Goal: Task Accomplishment & Management: Use online tool/utility

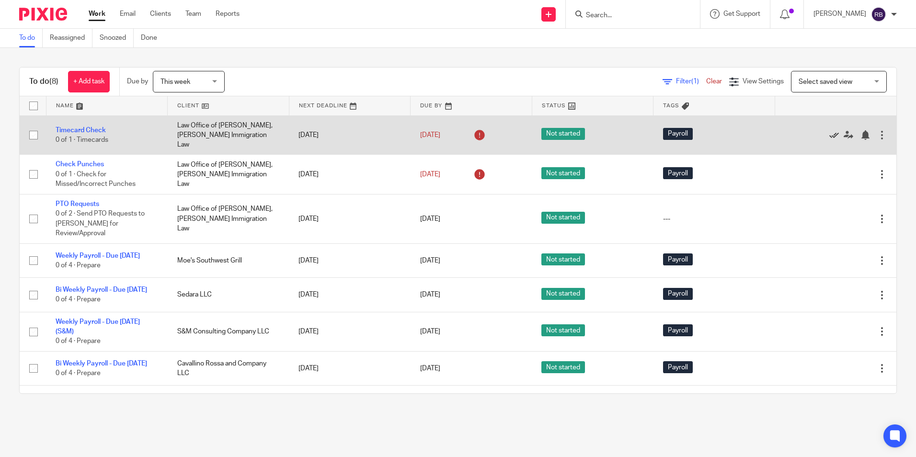
click at [830, 132] on icon at bounding box center [835, 135] width 10 height 10
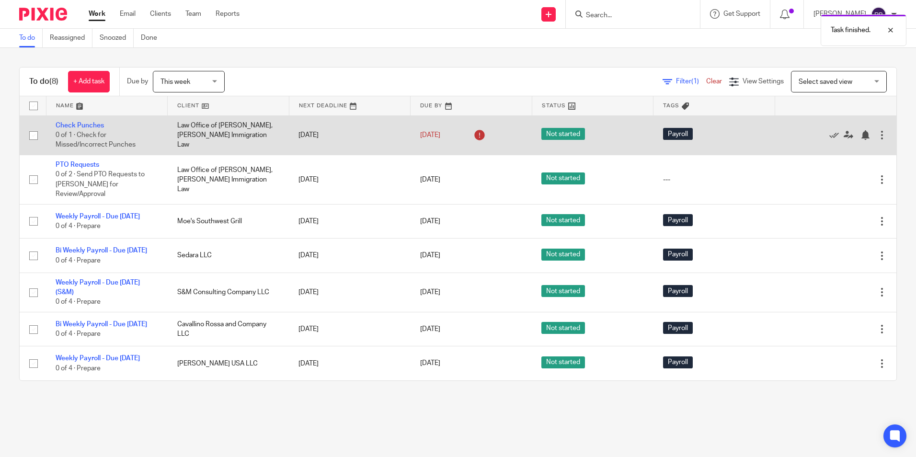
drag, startPoint x: 822, startPoint y: 134, endPoint x: 803, endPoint y: 132, distance: 19.2
click at [830, 134] on icon at bounding box center [835, 135] width 10 height 10
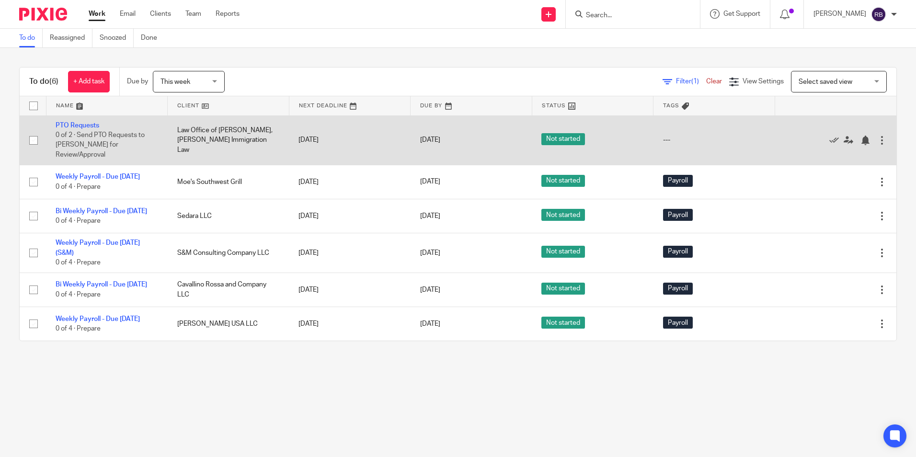
click at [209, 132] on td "Law Office of [PERSON_NAME], [PERSON_NAME] Immigration Law" at bounding box center [229, 140] width 122 height 49
click at [75, 125] on link "PTO Requests" at bounding box center [78, 125] width 44 height 7
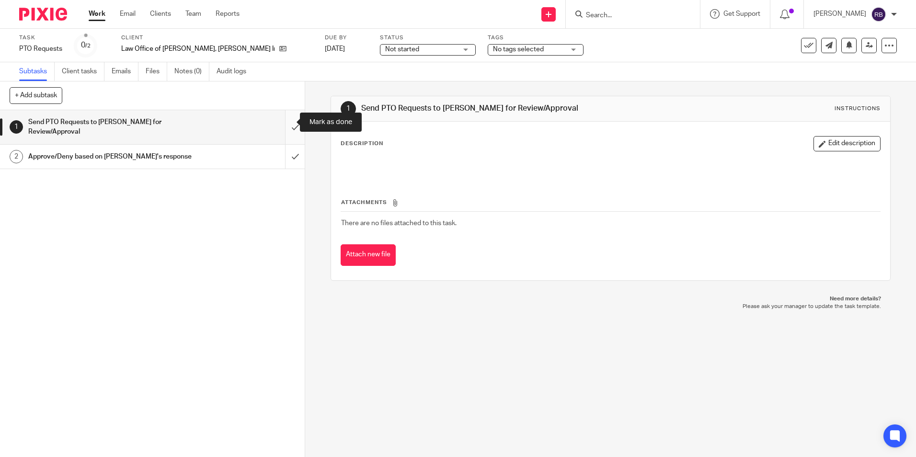
click at [287, 118] on input "submit" at bounding box center [152, 127] width 305 height 34
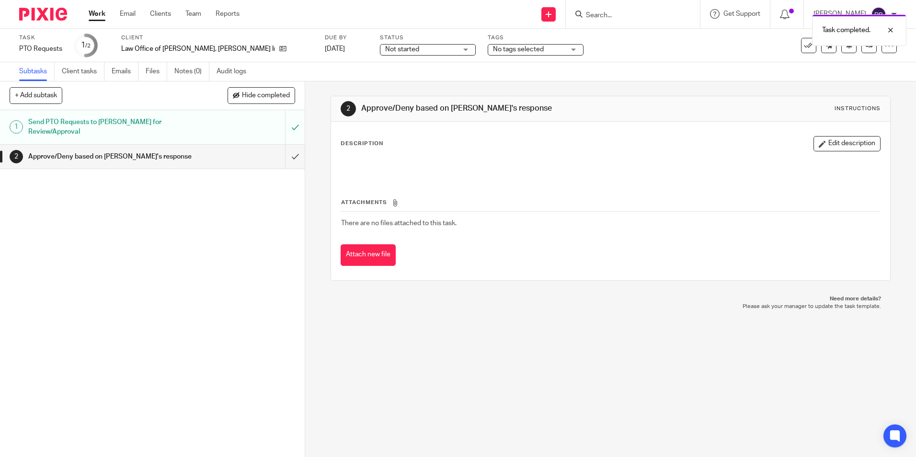
click at [96, 12] on link "Work" at bounding box center [97, 14] width 17 height 10
